Goal: Information Seeking & Learning: Learn about a topic

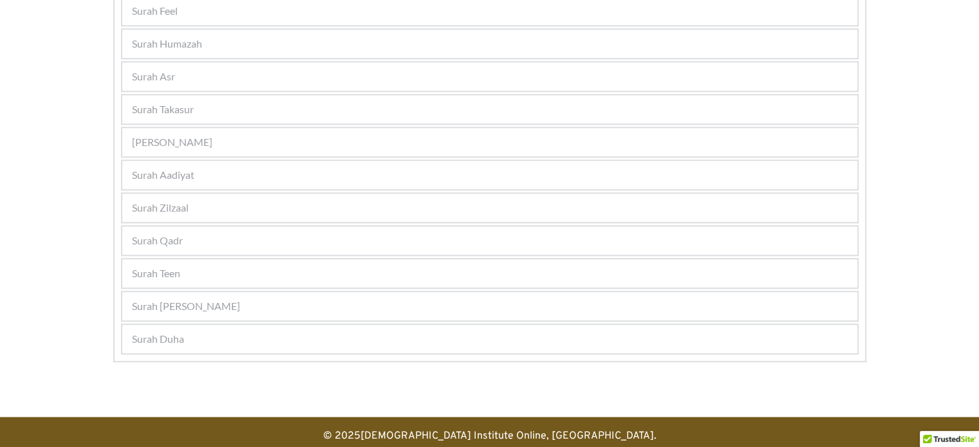
click at [185, 176] on div "Surah Aadiyat" at bounding box center [489, 175] width 735 height 28
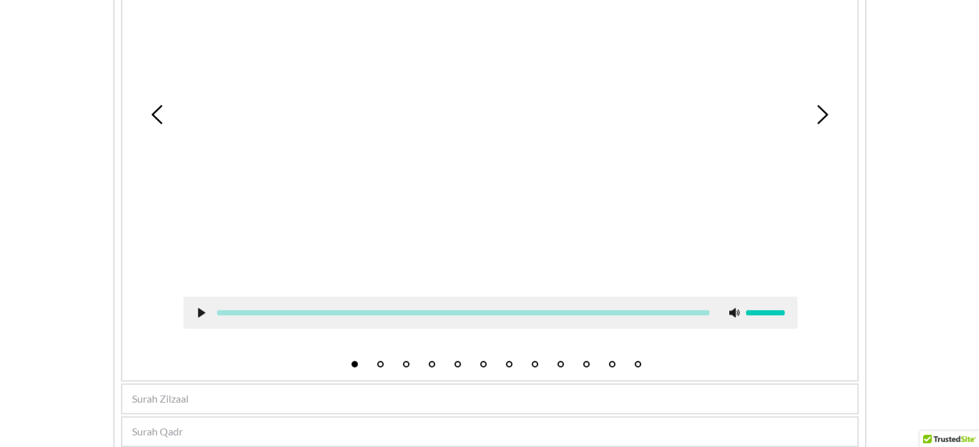
scroll to position [996, 0]
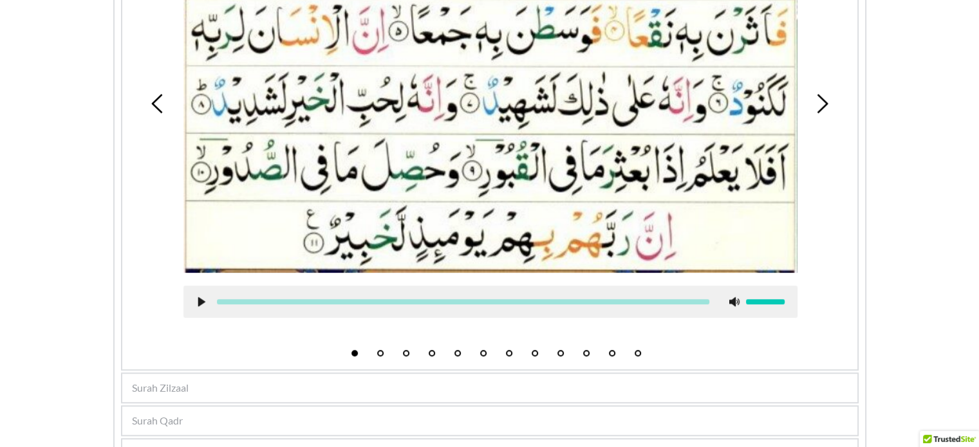
click at [193, 391] on div "Surah Zilzaal" at bounding box center [489, 388] width 735 height 28
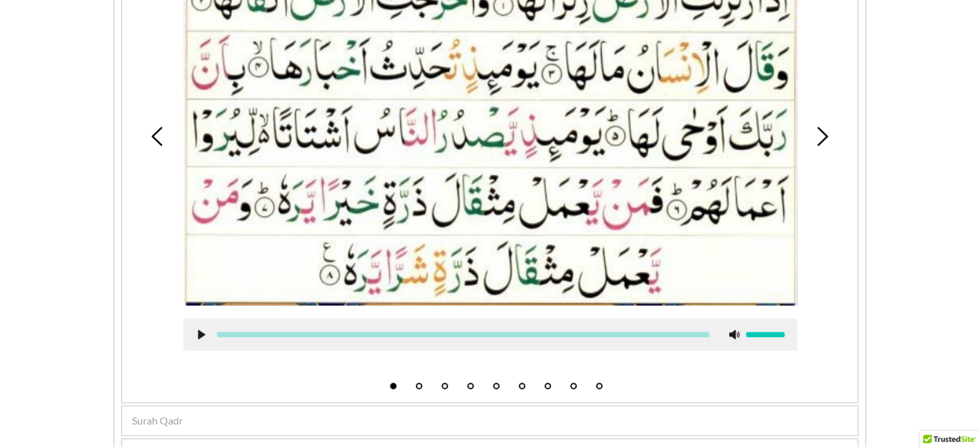
click at [193, 391] on div "1 2 3 4 5 6 7 8 9" at bounding box center [489, 137] width 735 height 532
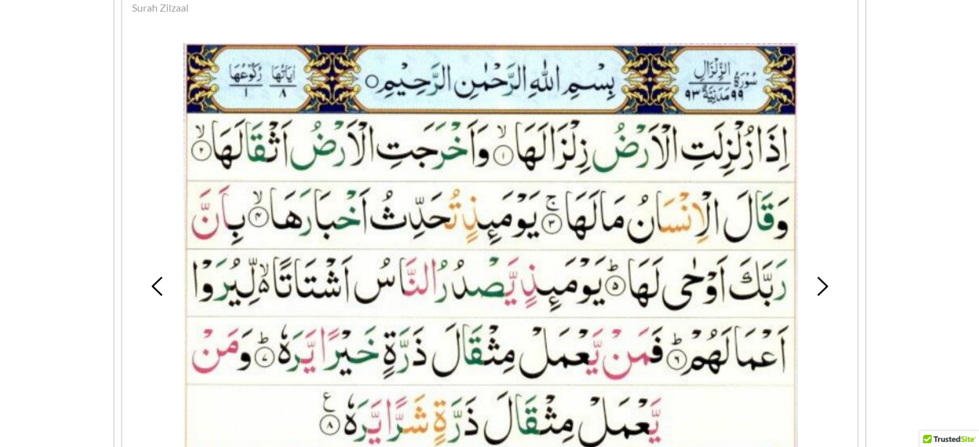
scroll to position [829, 0]
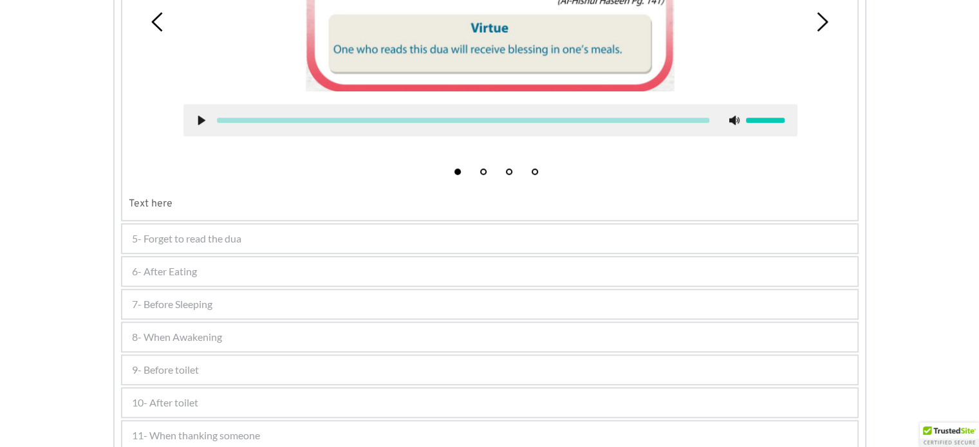
scroll to position [595, 0]
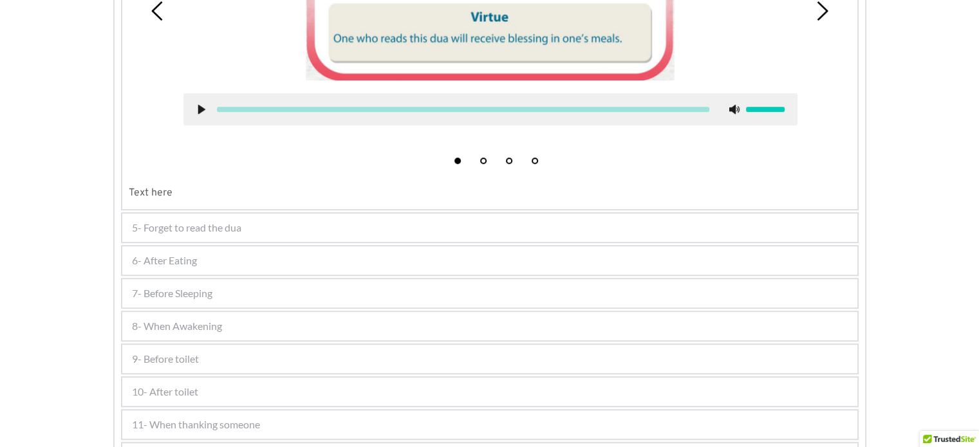
click at [183, 220] on span "5- Forget to read the dua" at bounding box center [186, 227] width 109 height 15
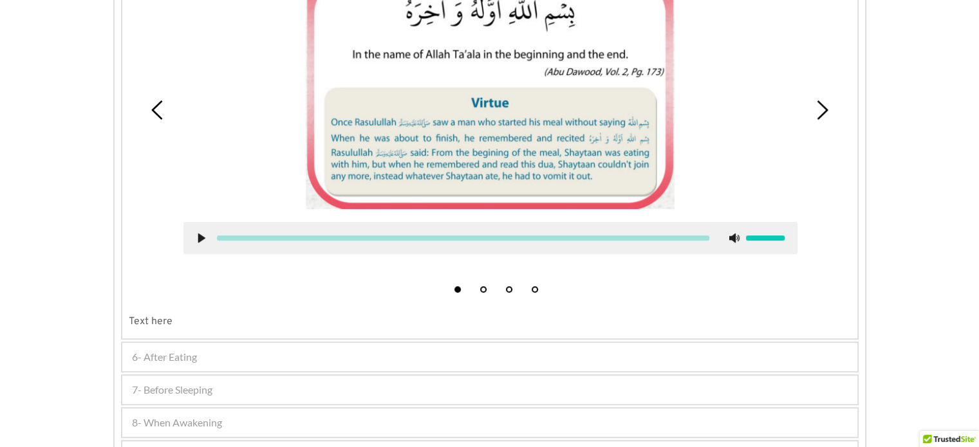
scroll to position [581, 0]
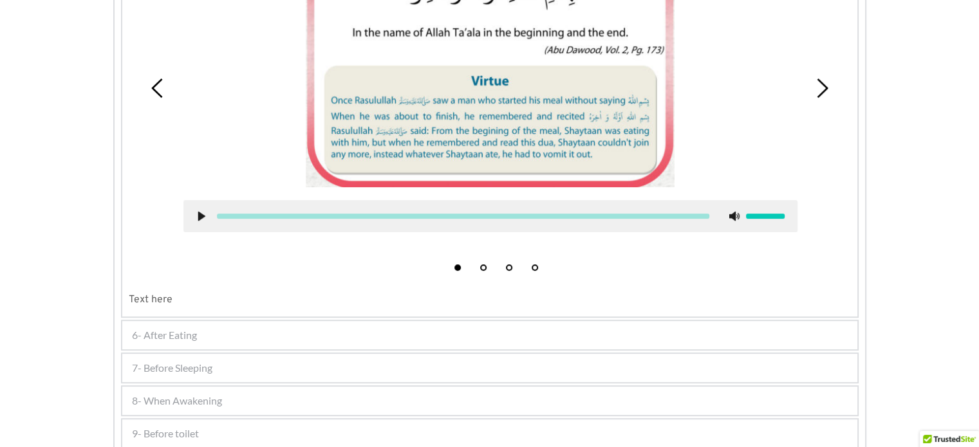
click at [177, 341] on div "6- After Eating" at bounding box center [489, 335] width 735 height 28
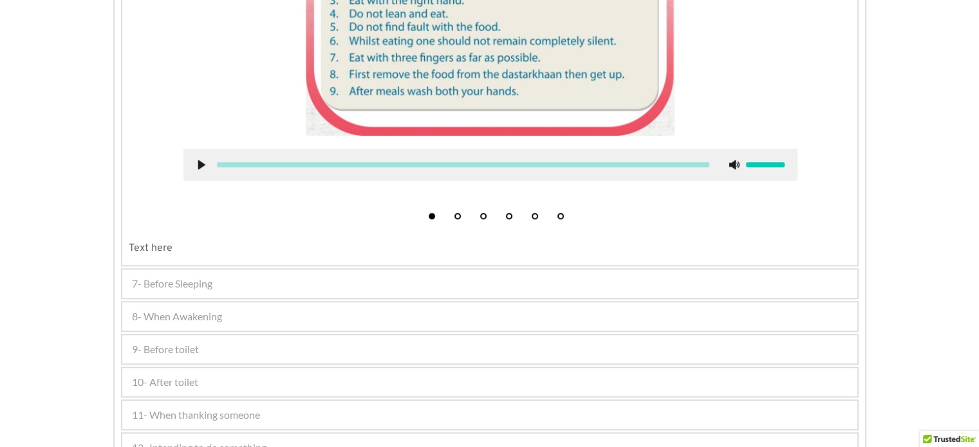
scroll to position [875, 0]
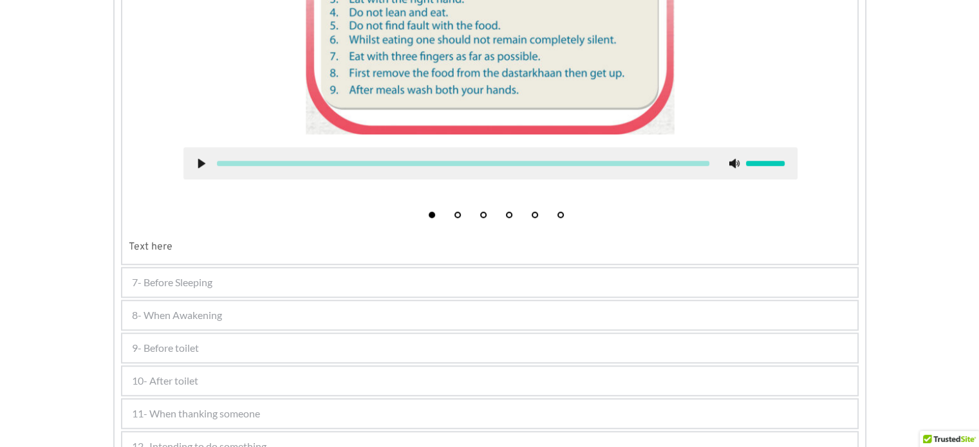
click at [255, 275] on div "7- Before Sleeping" at bounding box center [489, 282] width 735 height 28
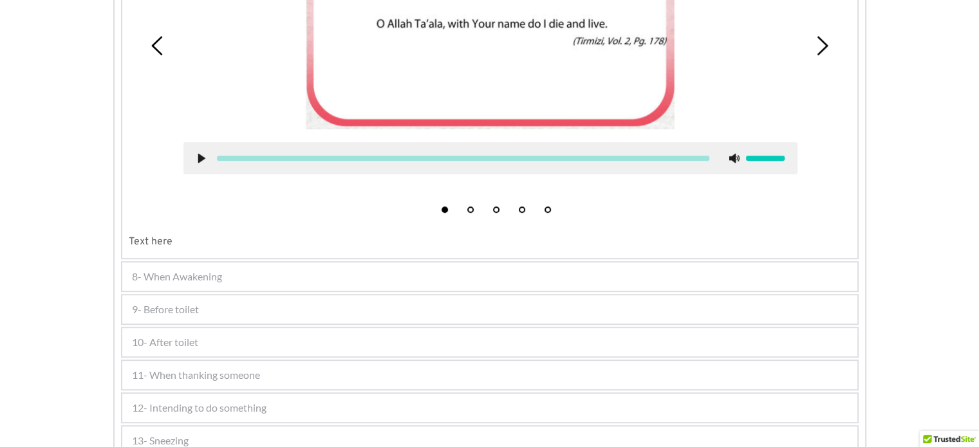
scroll to position [697, 0]
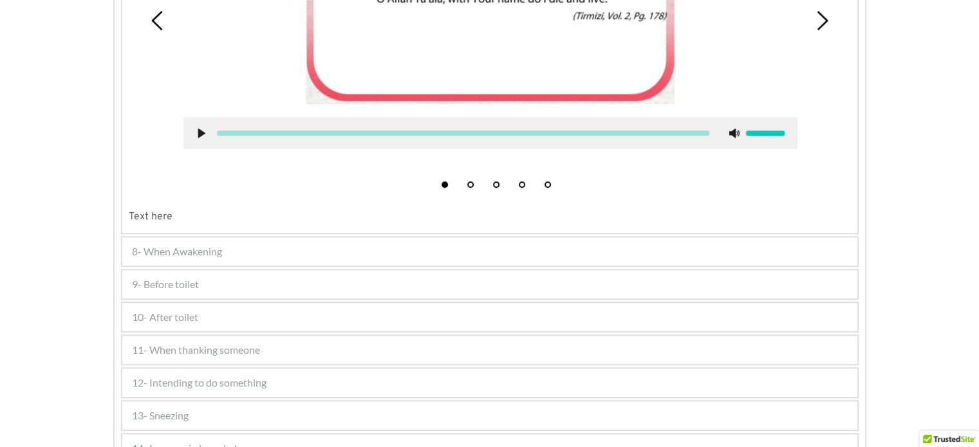
click at [194, 251] on span "8- When Awakening" at bounding box center [177, 251] width 90 height 15
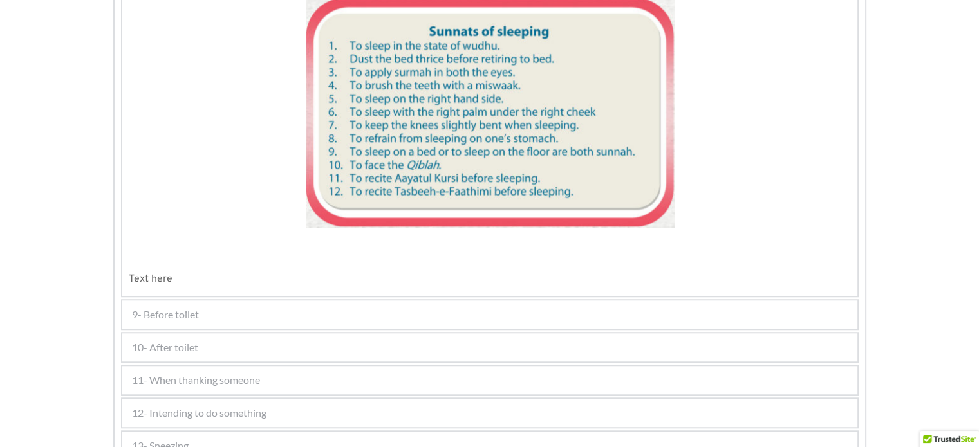
scroll to position [955, 0]
click at [163, 308] on span "9- Before toilet" at bounding box center [165, 314] width 67 height 15
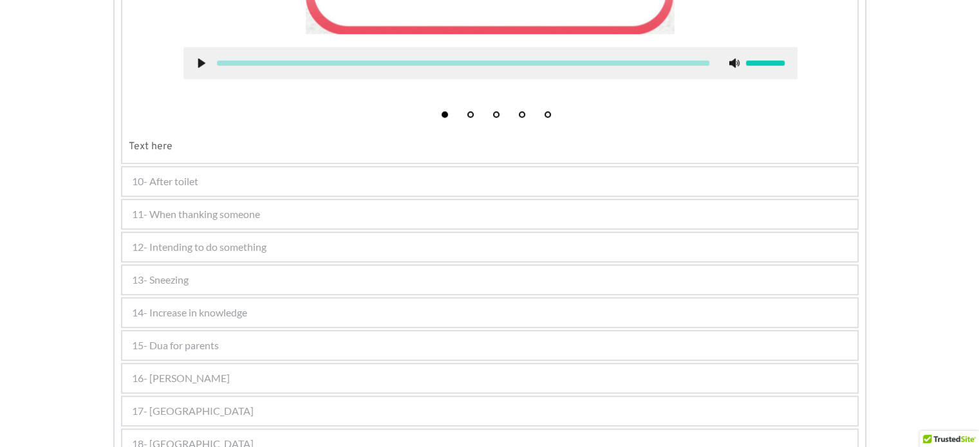
scroll to position [830, 0]
click at [407, 186] on div "10- After toilet" at bounding box center [489, 181] width 735 height 28
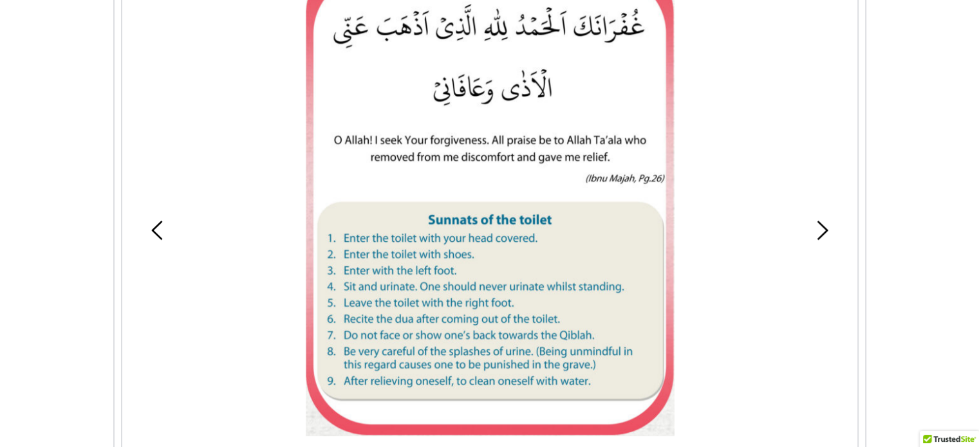
scroll to position [708, 0]
